Goal: Understand process/instructions: Learn how to perform a task or action

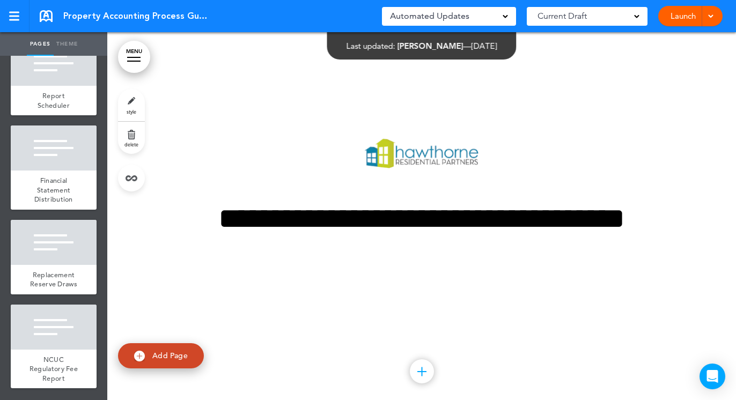
scroll to position [2436, 0]
click at [67, 367] on div "NCUC Regulatory Fee Report" at bounding box center [54, 369] width 86 height 39
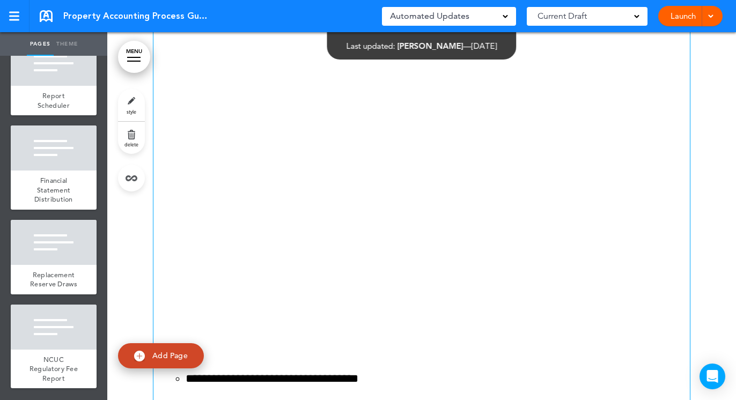
scroll to position [697, 0]
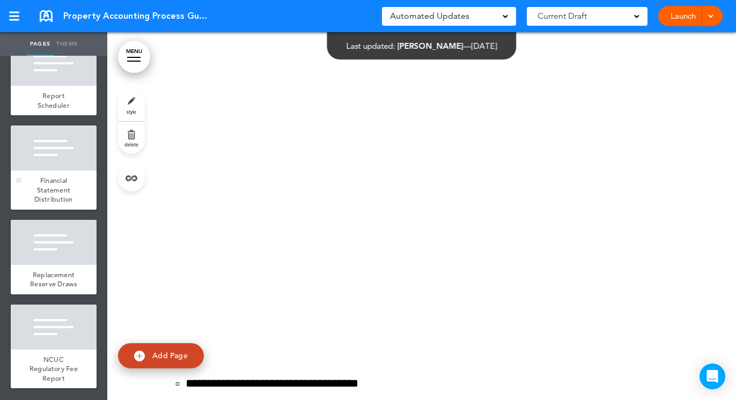
click at [45, 185] on div "Financial Statement Distribution" at bounding box center [54, 190] width 86 height 39
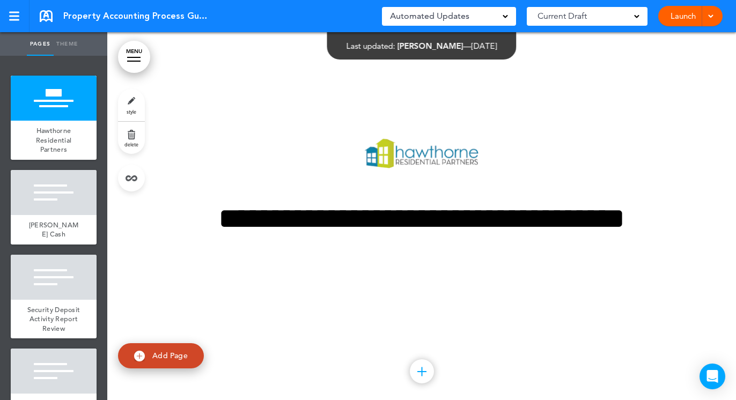
click at [688, 20] on link "Launch" at bounding box center [683, 16] width 34 height 20
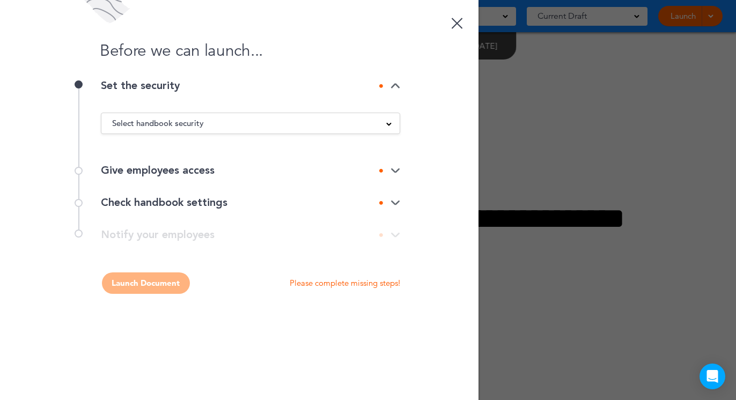
click at [294, 121] on div "Select handbook security" at bounding box center [250, 123] width 298 height 12
click at [284, 169] on div "Give employees access" at bounding box center [250, 170] width 299 height 11
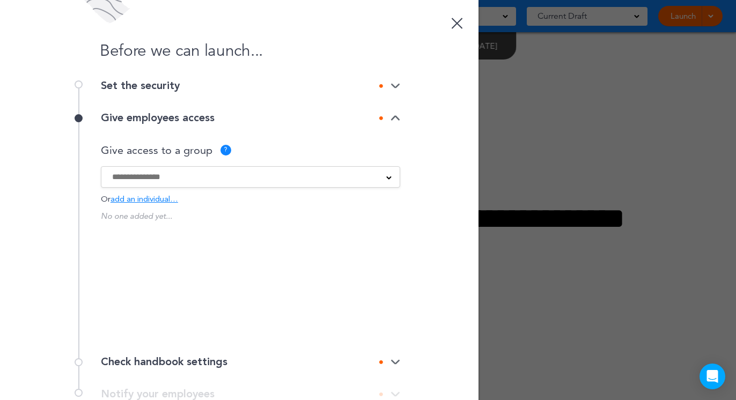
click at [393, 120] on img at bounding box center [396, 118] width 10 height 7
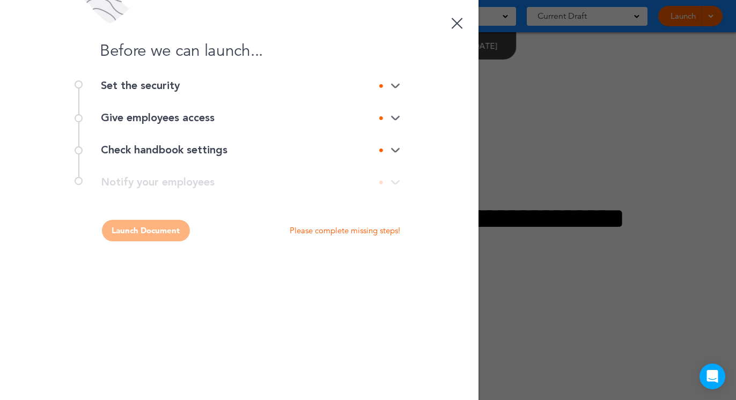
click at [397, 153] on div "Check handbook settings" at bounding box center [250, 150] width 299 height 11
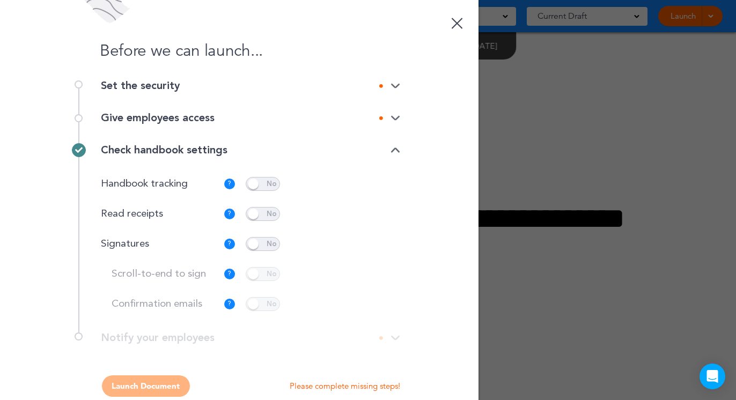
click at [395, 152] on img at bounding box center [396, 150] width 10 height 7
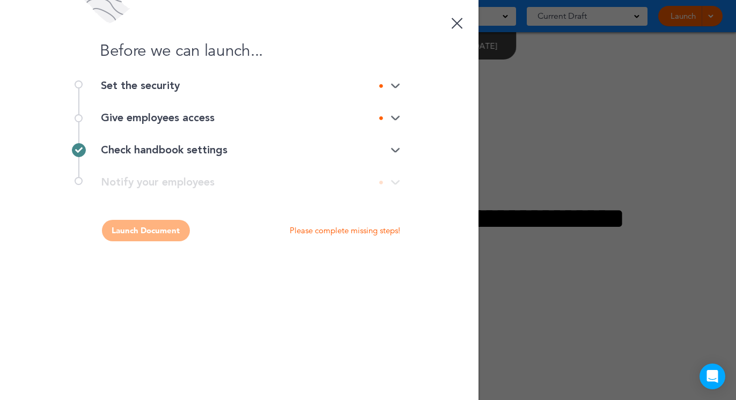
click at [455, 25] on div at bounding box center [457, 23] width 11 height 11
